Goal: Navigation & Orientation: Find specific page/section

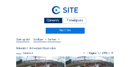
scroll to position [42, 0]
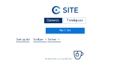
drag, startPoint x: 52, startPoint y: 22, endPoint x: 43, endPoint y: 23, distance: 8.8
click at [52, 22] on div "Camera's" at bounding box center [53, 21] width 19 height 6
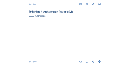
scroll to position [290, 0]
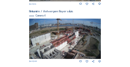
click at [44, 41] on img at bounding box center [65, 39] width 72 height 40
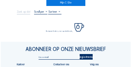
scroll to position [28, 0]
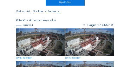
click at [32, 32] on img at bounding box center [40, 41] width 49 height 27
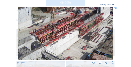
drag, startPoint x: 52, startPoint y: 45, endPoint x: 60, endPoint y: 47, distance: 8.1
click at [60, 47] on img at bounding box center [66, 34] width 96 height 54
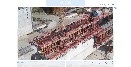
drag, startPoint x: 53, startPoint y: 32, endPoint x: 52, endPoint y: 42, distance: 9.6
click at [52, 42] on img at bounding box center [66, 34] width 96 height 54
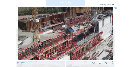
drag, startPoint x: 97, startPoint y: 28, endPoint x: 70, endPoint y: 44, distance: 31.7
click at [72, 45] on img at bounding box center [66, 34] width 96 height 54
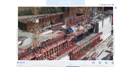
drag, startPoint x: 110, startPoint y: 18, endPoint x: 95, endPoint y: 29, distance: 18.8
click at [95, 29] on div "Scroll om door de tijd te reizen | Druk op de 'Alt'-knop + scroll om te Zoomen …" at bounding box center [65, 33] width 131 height 67
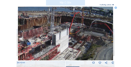
drag, startPoint x: 78, startPoint y: 29, endPoint x: 46, endPoint y: 41, distance: 34.0
click at [46, 41] on img at bounding box center [66, 34] width 96 height 54
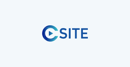
click at [83, 21] on div at bounding box center [65, 33] width 130 height 67
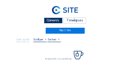
click at [58, 21] on div "Camera's" at bounding box center [53, 21] width 19 height 6
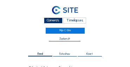
click at [54, 20] on div "Camera's" at bounding box center [53, 21] width 19 height 6
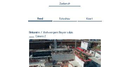
scroll to position [49, 0]
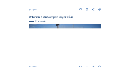
scroll to position [297, 0]
